Goal: Navigation & Orientation: Find specific page/section

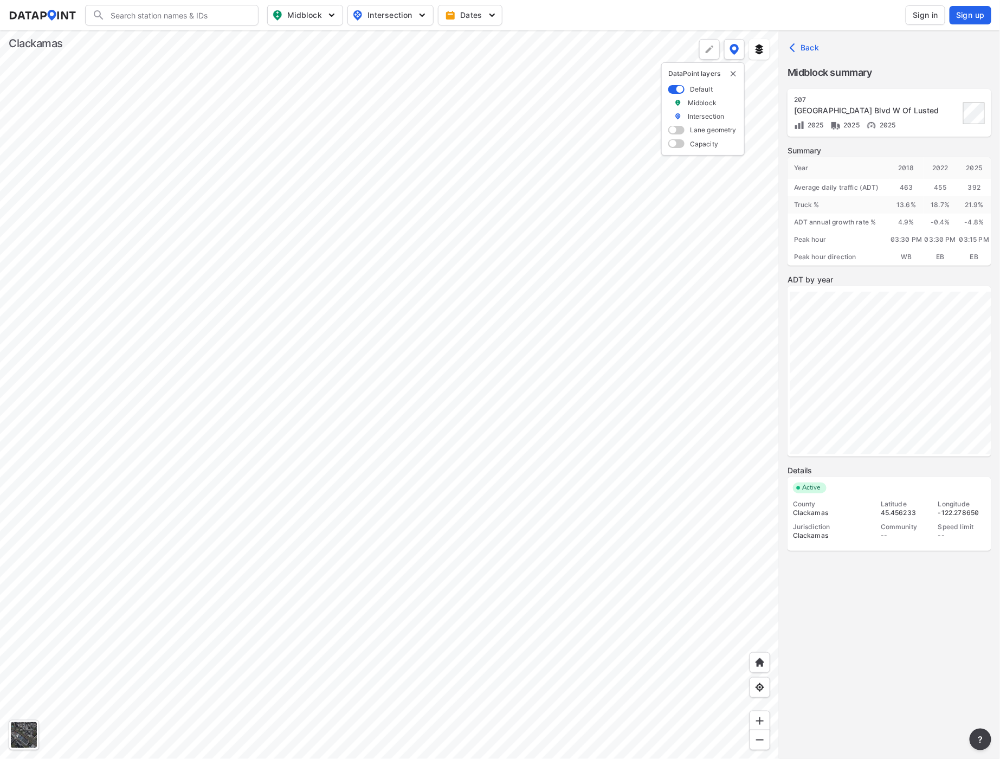
click at [572, 300] on div at bounding box center [389, 394] width 779 height 728
click at [356, 245] on div at bounding box center [389, 394] width 779 height 728
click at [319, 256] on div at bounding box center [389, 394] width 779 height 728
click at [412, 452] on div at bounding box center [389, 394] width 779 height 728
click at [132, 339] on div at bounding box center [389, 394] width 779 height 728
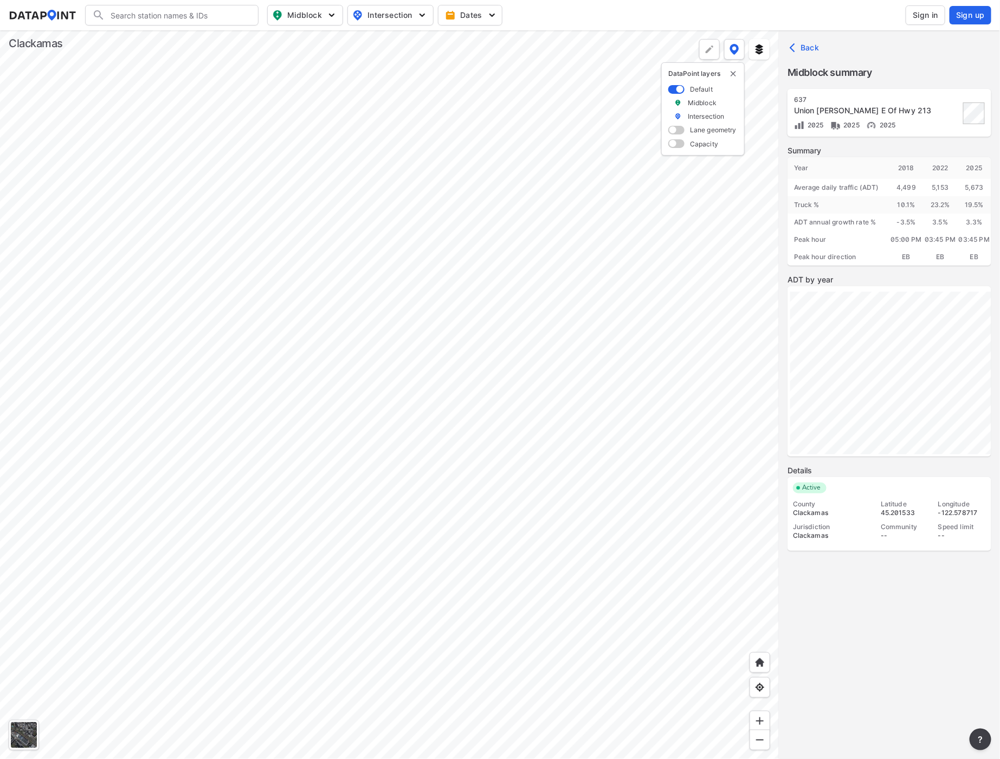
click at [354, 327] on div at bounding box center [389, 394] width 779 height 728
click at [670, 593] on div at bounding box center [389, 394] width 779 height 728
click at [418, 343] on div at bounding box center [389, 394] width 779 height 728
click at [437, 347] on div at bounding box center [389, 394] width 779 height 728
click at [408, 414] on div at bounding box center [389, 394] width 779 height 728
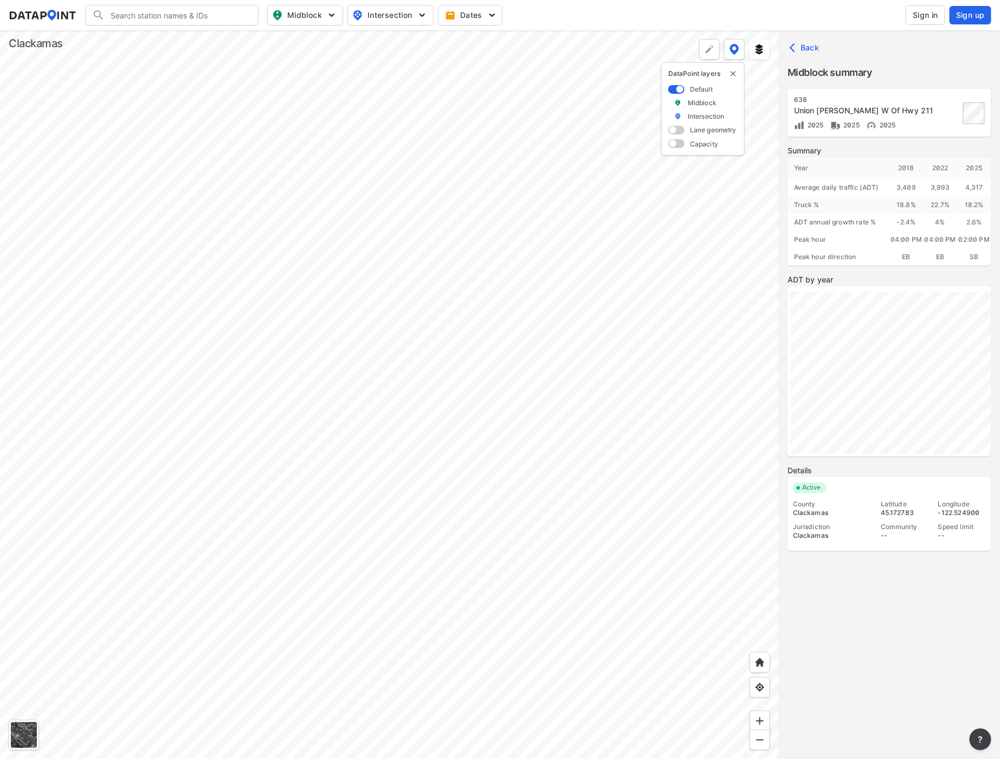
click at [388, 672] on div at bounding box center [389, 394] width 779 height 728
click at [451, 598] on div at bounding box center [389, 394] width 779 height 728
click at [518, 615] on div at bounding box center [389, 394] width 779 height 728
click at [315, 397] on div at bounding box center [389, 394] width 779 height 728
click at [396, 560] on div at bounding box center [389, 394] width 779 height 728
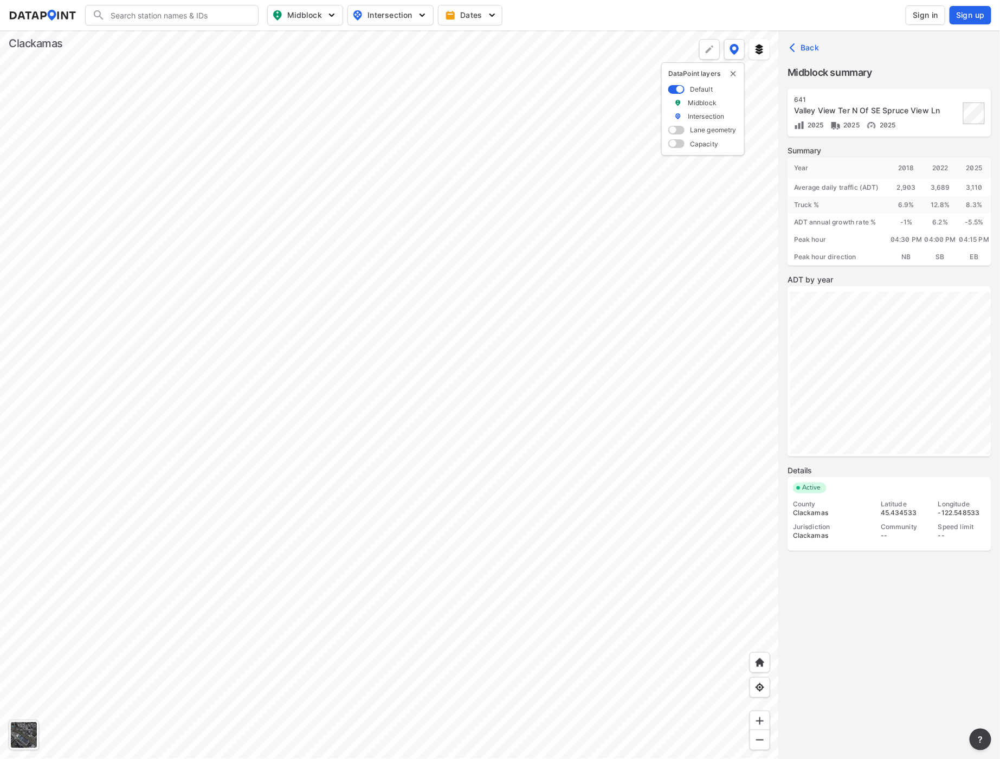
click at [353, 579] on div at bounding box center [389, 394] width 779 height 728
click at [148, 204] on div at bounding box center [389, 394] width 779 height 728
click at [118, 250] on div at bounding box center [389, 394] width 779 height 728
click at [252, 228] on div at bounding box center [389, 394] width 779 height 728
click at [396, 306] on div at bounding box center [389, 394] width 779 height 728
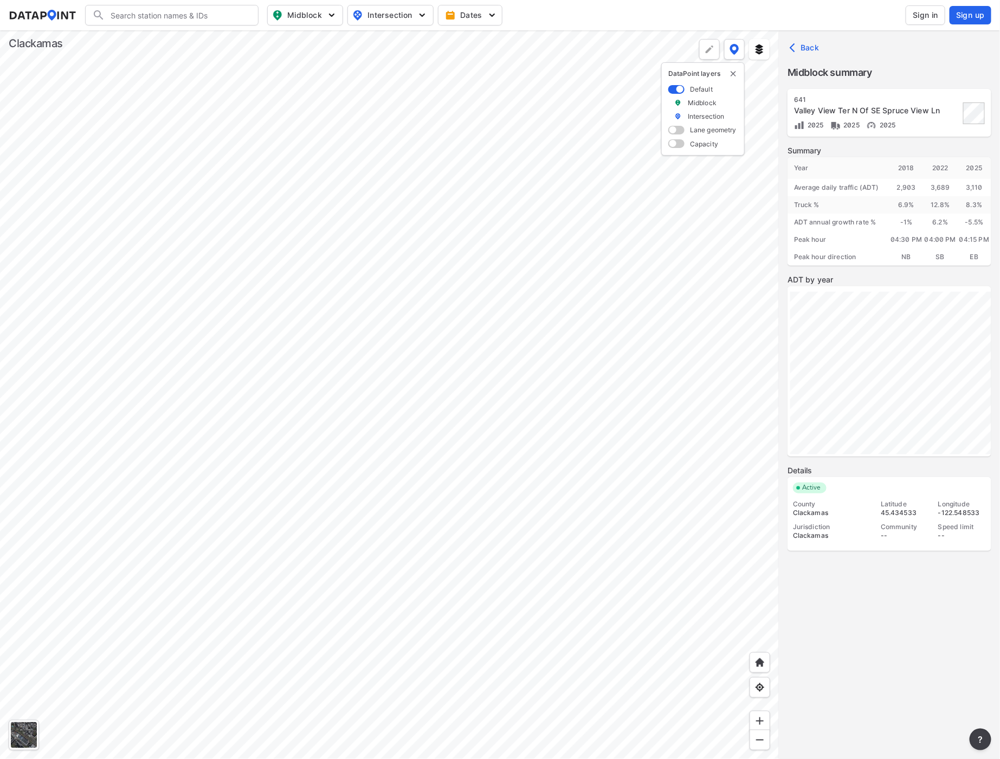
click at [138, 296] on div at bounding box center [389, 394] width 779 height 728
click at [505, 377] on div at bounding box center [389, 394] width 779 height 728
click at [438, 267] on div at bounding box center [389, 394] width 779 height 728
click at [375, 266] on div at bounding box center [389, 394] width 779 height 728
click at [620, 447] on div at bounding box center [389, 394] width 779 height 728
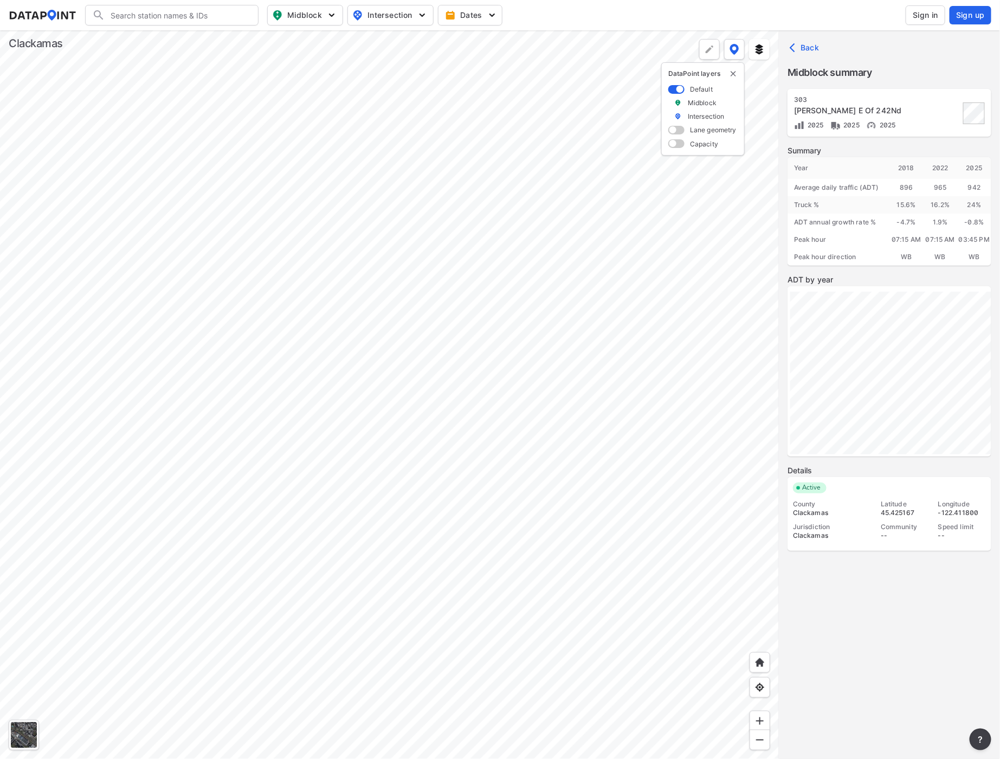
click at [370, 375] on div at bounding box center [389, 394] width 779 height 728
click at [320, 343] on div at bounding box center [389, 394] width 779 height 728
click at [285, 276] on div at bounding box center [389, 394] width 779 height 728
click at [367, 347] on div at bounding box center [389, 394] width 779 height 728
click at [354, 330] on div at bounding box center [389, 394] width 779 height 728
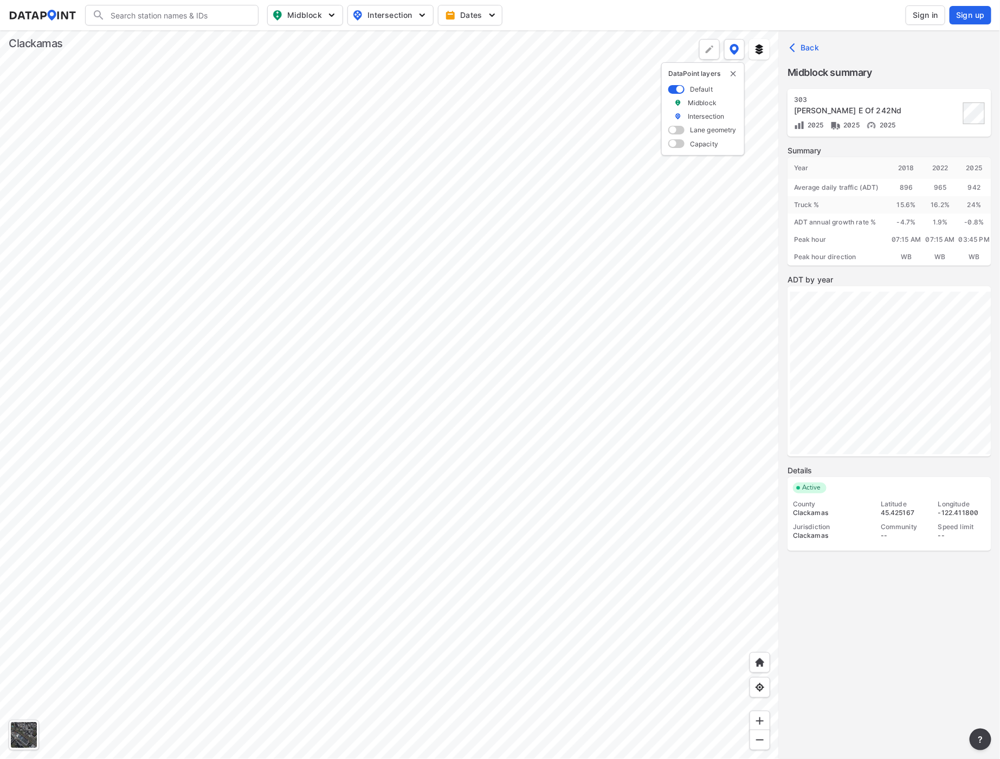
click at [223, 203] on div at bounding box center [389, 394] width 779 height 728
click at [377, 320] on div at bounding box center [389, 394] width 779 height 728
click at [344, 323] on div at bounding box center [389, 394] width 779 height 728
click at [412, 338] on div at bounding box center [389, 394] width 779 height 728
click at [586, 442] on div at bounding box center [389, 394] width 779 height 728
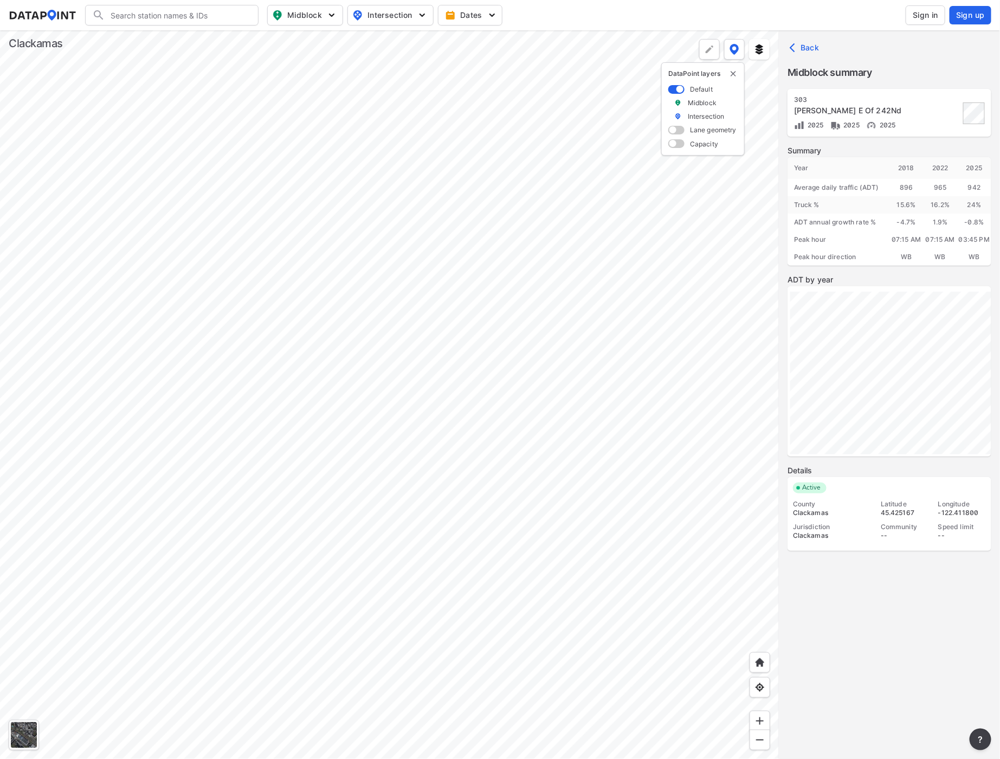
click at [479, 389] on div at bounding box center [389, 394] width 779 height 728
click at [367, 385] on div at bounding box center [389, 394] width 779 height 728
click at [389, 377] on div at bounding box center [389, 394] width 779 height 728
click at [505, 329] on div at bounding box center [389, 394] width 779 height 728
click at [444, 307] on div at bounding box center [389, 394] width 779 height 728
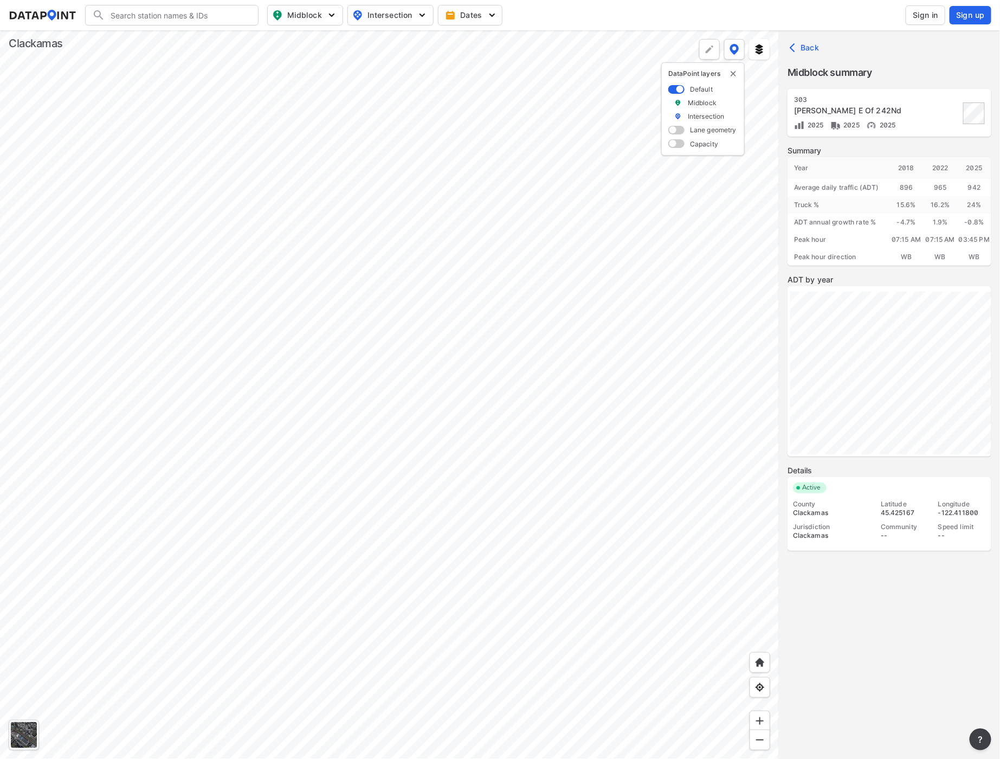
click at [429, 571] on div at bounding box center [389, 394] width 779 height 728
click at [664, 349] on div at bounding box center [389, 394] width 779 height 728
click at [625, 365] on div at bounding box center [389, 394] width 779 height 728
click at [761, 307] on div at bounding box center [389, 394] width 779 height 728
click at [318, 482] on div at bounding box center [389, 394] width 779 height 728
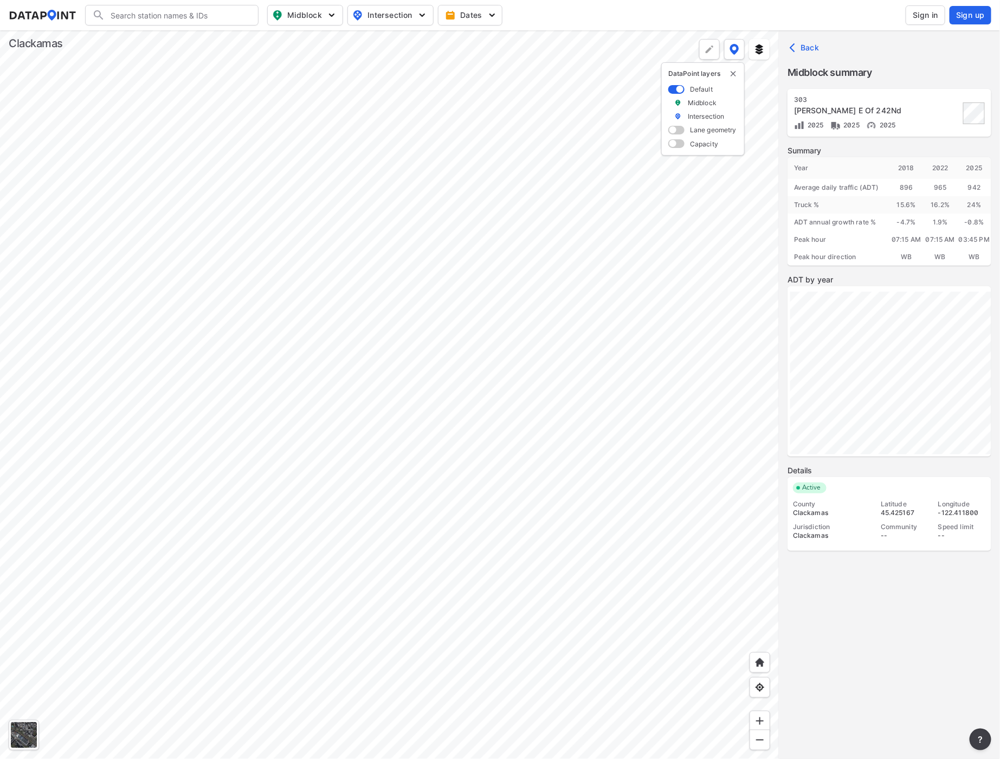
click at [263, 247] on div at bounding box center [389, 394] width 779 height 728
click at [492, 419] on div at bounding box center [389, 394] width 779 height 728
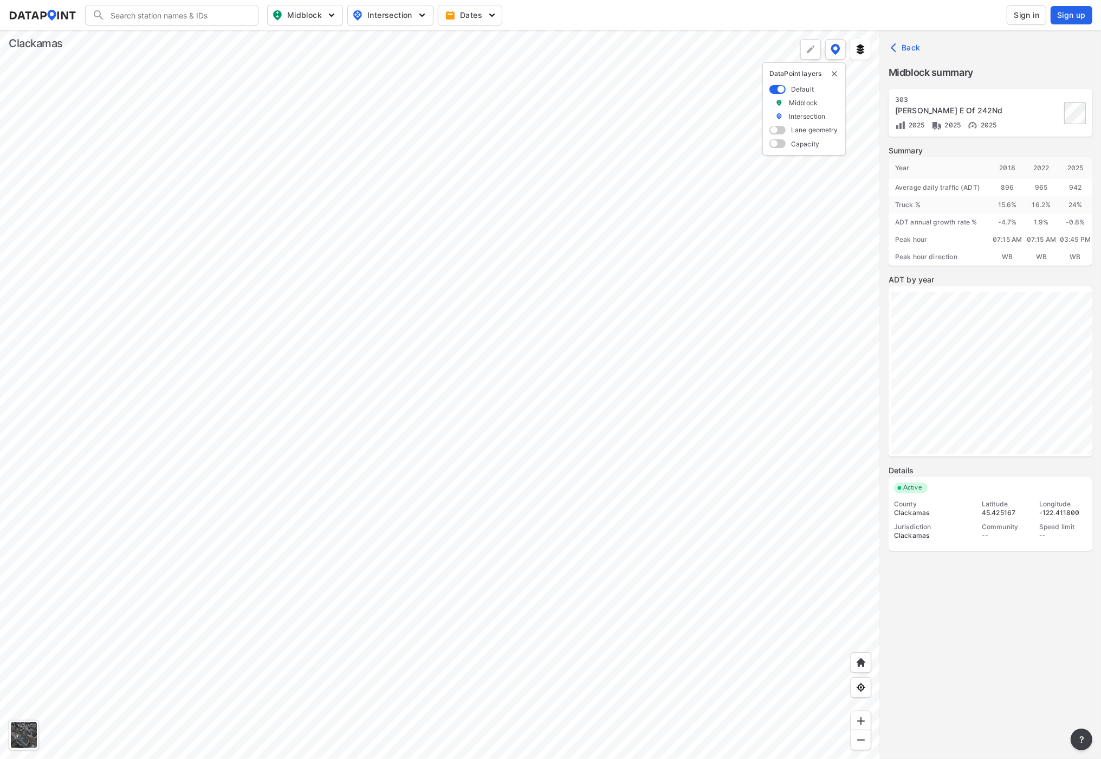
click at [244, 142] on div at bounding box center [440, 394] width 880 height 728
click at [244, 149] on div at bounding box center [440, 394] width 880 height 728
click at [206, 82] on div at bounding box center [440, 394] width 880 height 728
click at [294, 124] on div at bounding box center [440, 394] width 880 height 728
click at [354, 172] on div at bounding box center [440, 394] width 880 height 728
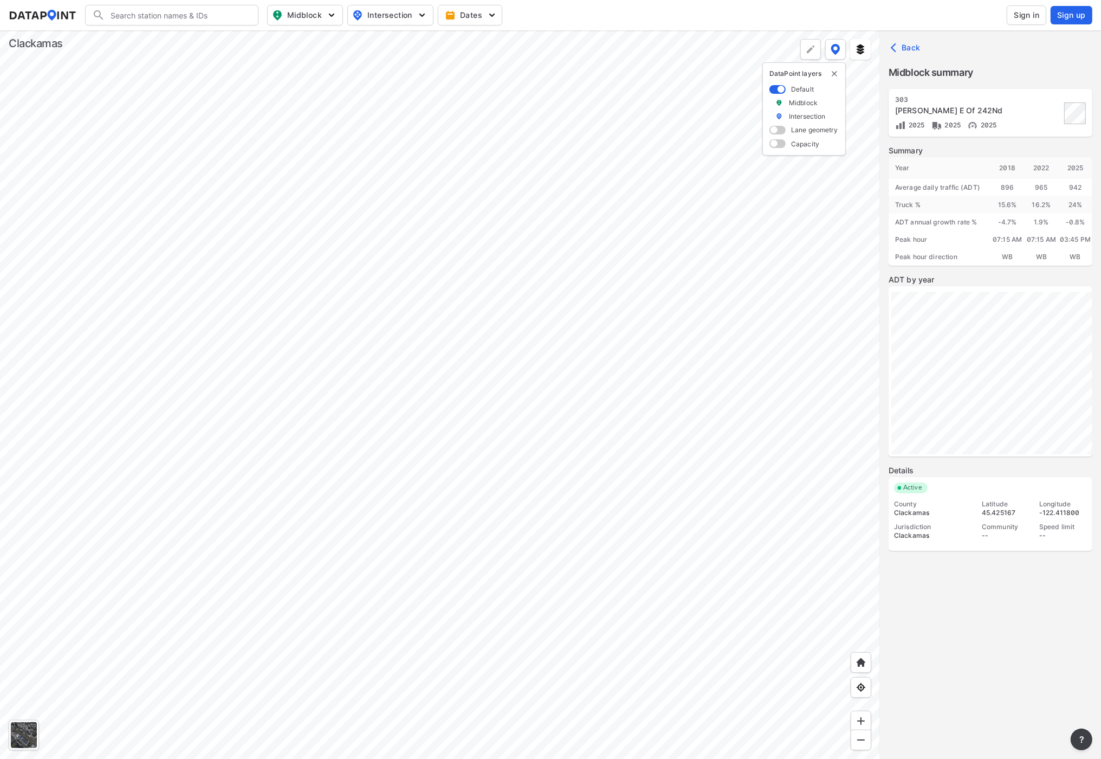
click at [438, 152] on div at bounding box center [440, 394] width 880 height 728
click at [345, 320] on div at bounding box center [440, 394] width 880 height 728
click at [427, 475] on div at bounding box center [440, 394] width 880 height 728
click at [572, 386] on div at bounding box center [440, 394] width 880 height 728
click at [184, 411] on div at bounding box center [440, 394] width 880 height 728
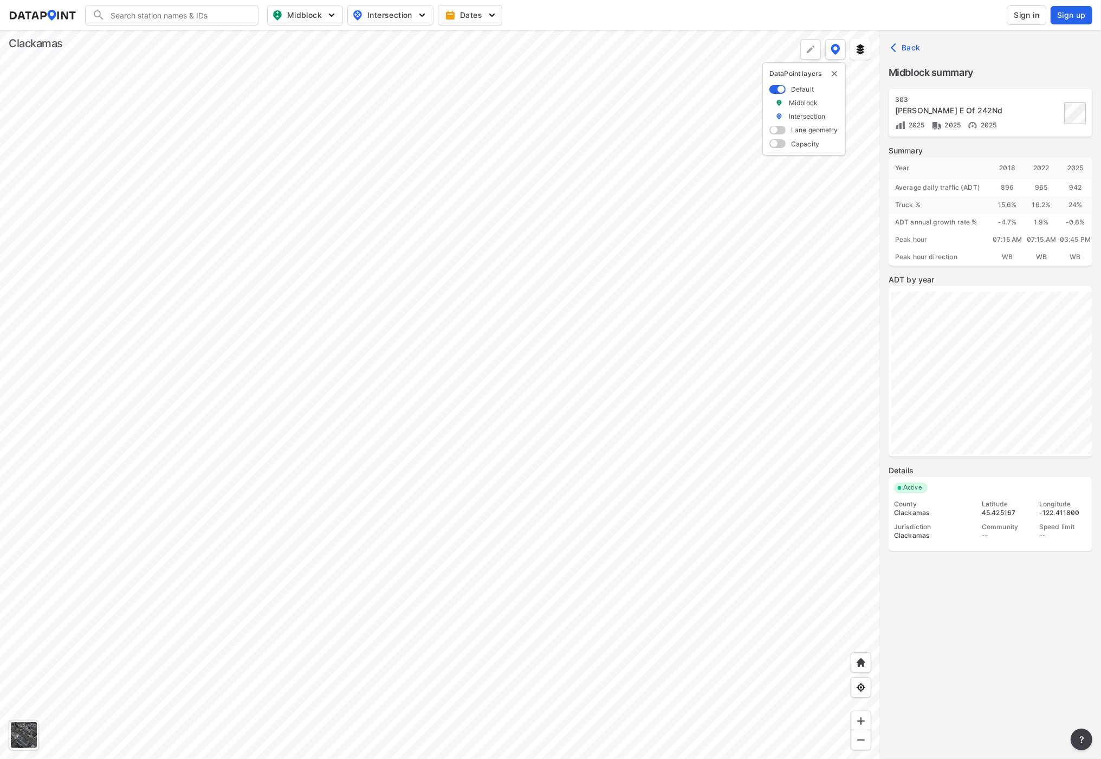
click at [519, 313] on div at bounding box center [440, 394] width 880 height 728
click at [452, 395] on div at bounding box center [440, 394] width 880 height 728
click at [260, 359] on div at bounding box center [440, 394] width 880 height 728
click at [572, 229] on div at bounding box center [440, 394] width 880 height 728
click at [571, 267] on div at bounding box center [440, 394] width 880 height 728
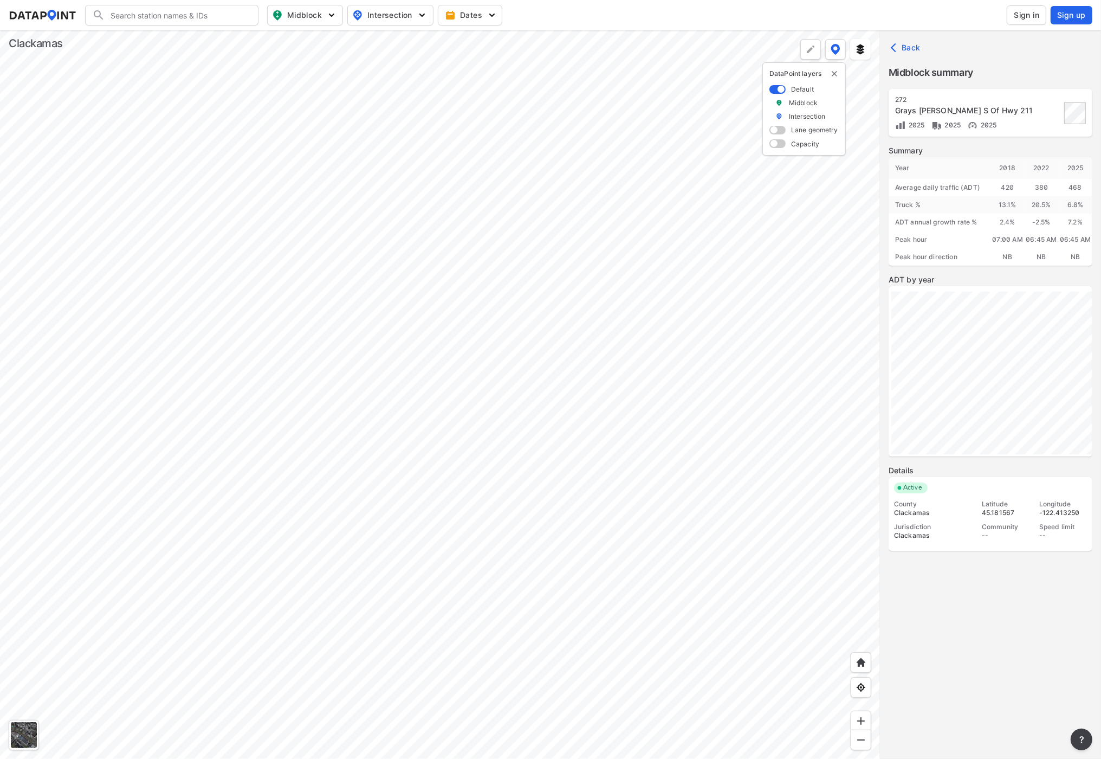
click at [392, 347] on div at bounding box center [440, 394] width 880 height 728
click at [526, 176] on div at bounding box center [440, 394] width 880 height 728
